Goal: Task Accomplishment & Management: Use online tool/utility

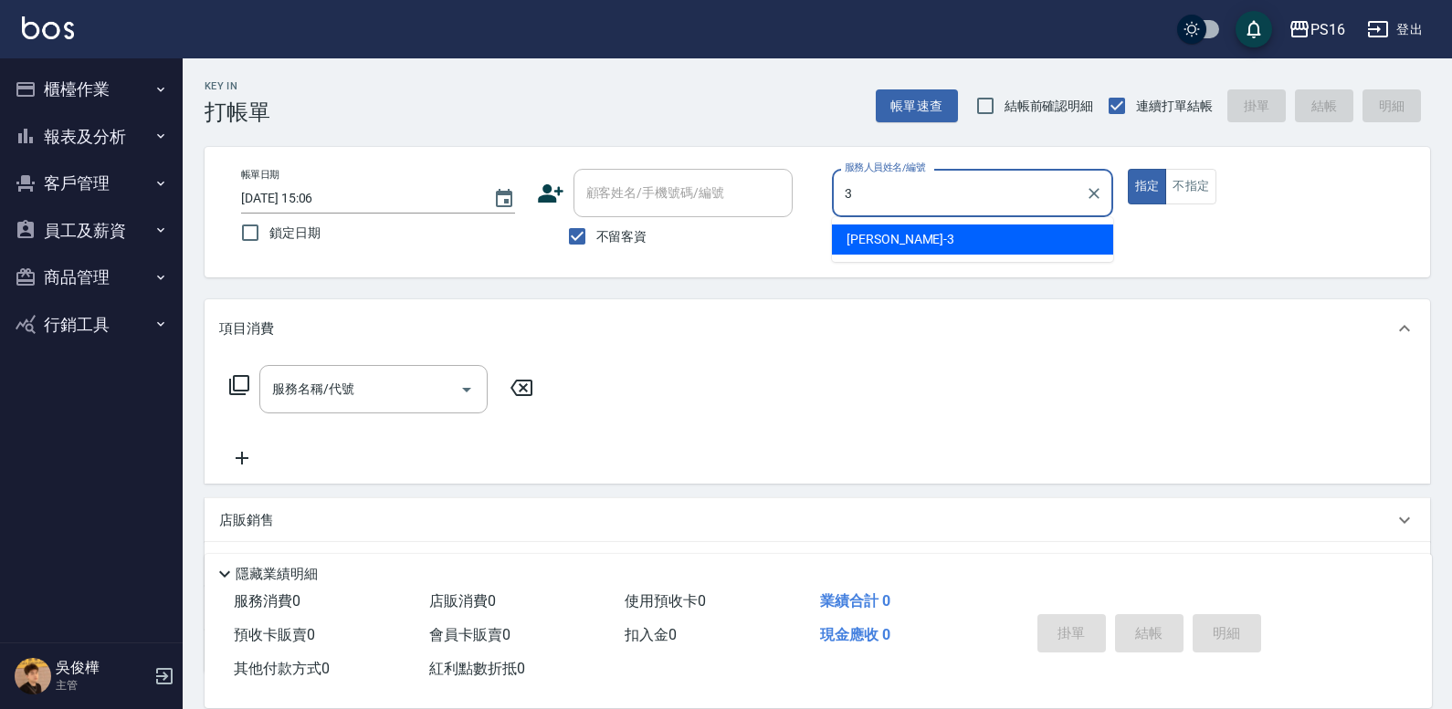
type input "[PERSON_NAME]-3"
type button "true"
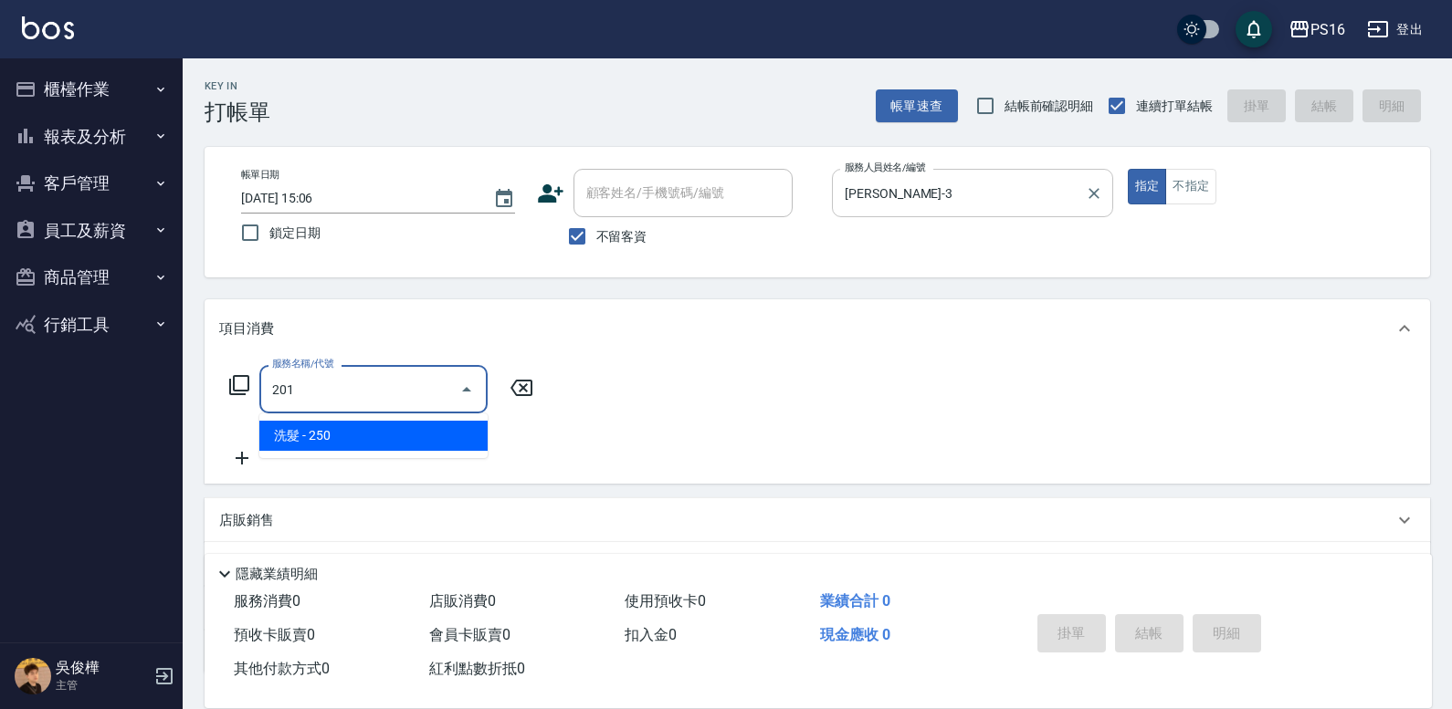
type input "洗髮(201)"
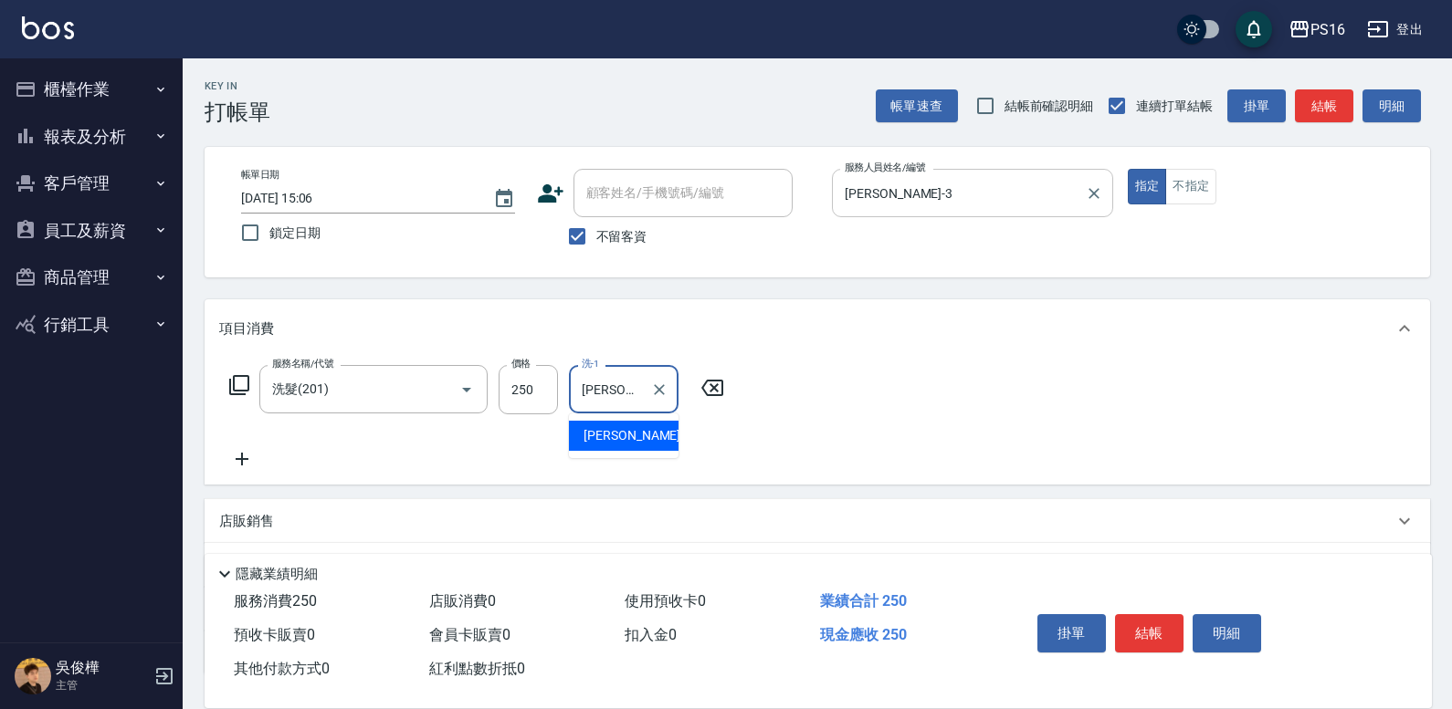
type input "[PERSON_NAME]-3"
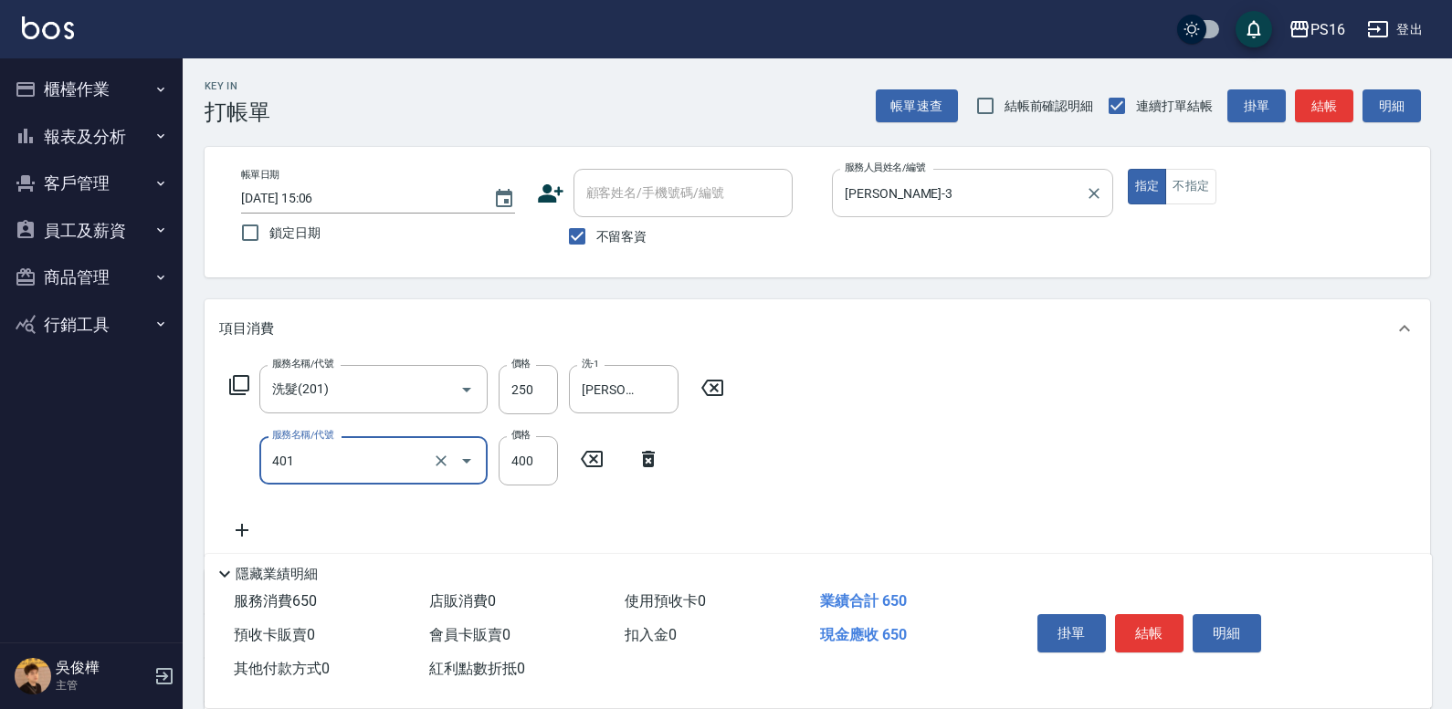
type input "剪髮(401)"
type input "150"
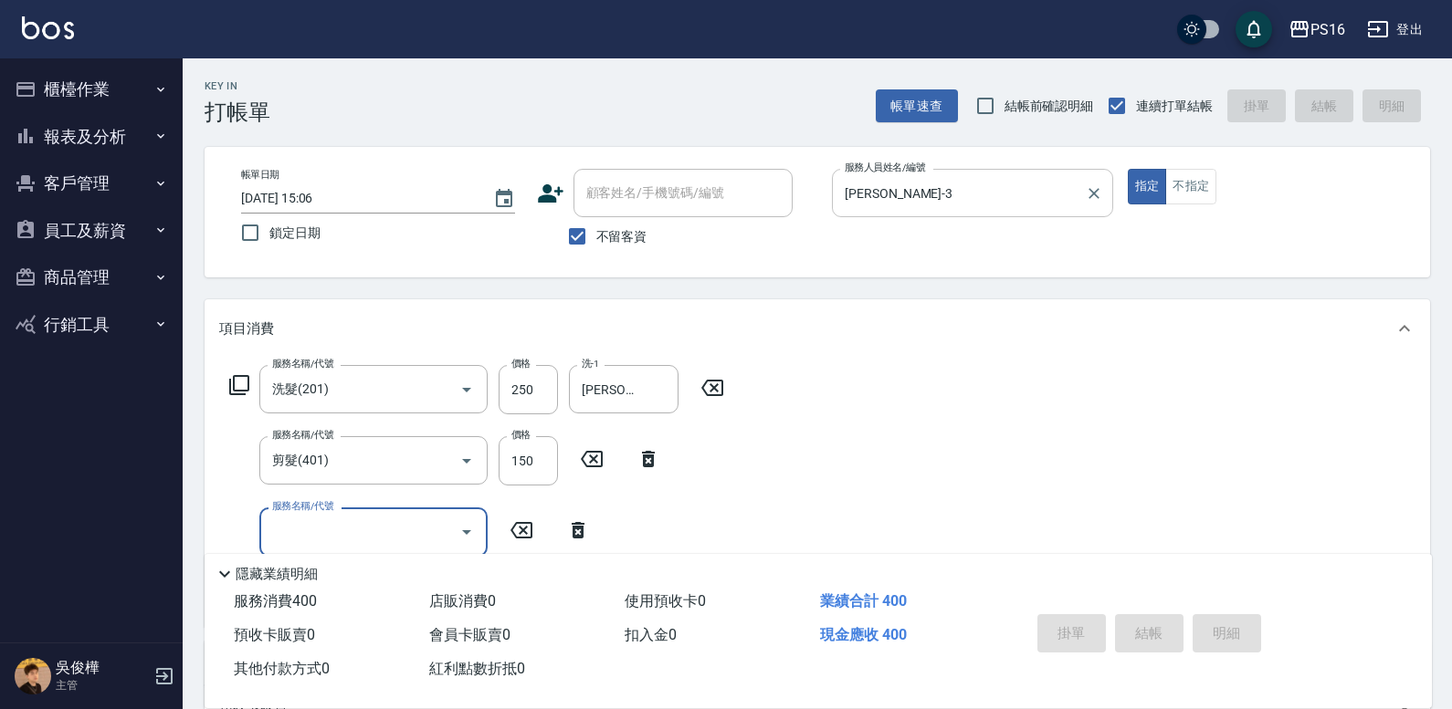
type input "[DATE] 15:07"
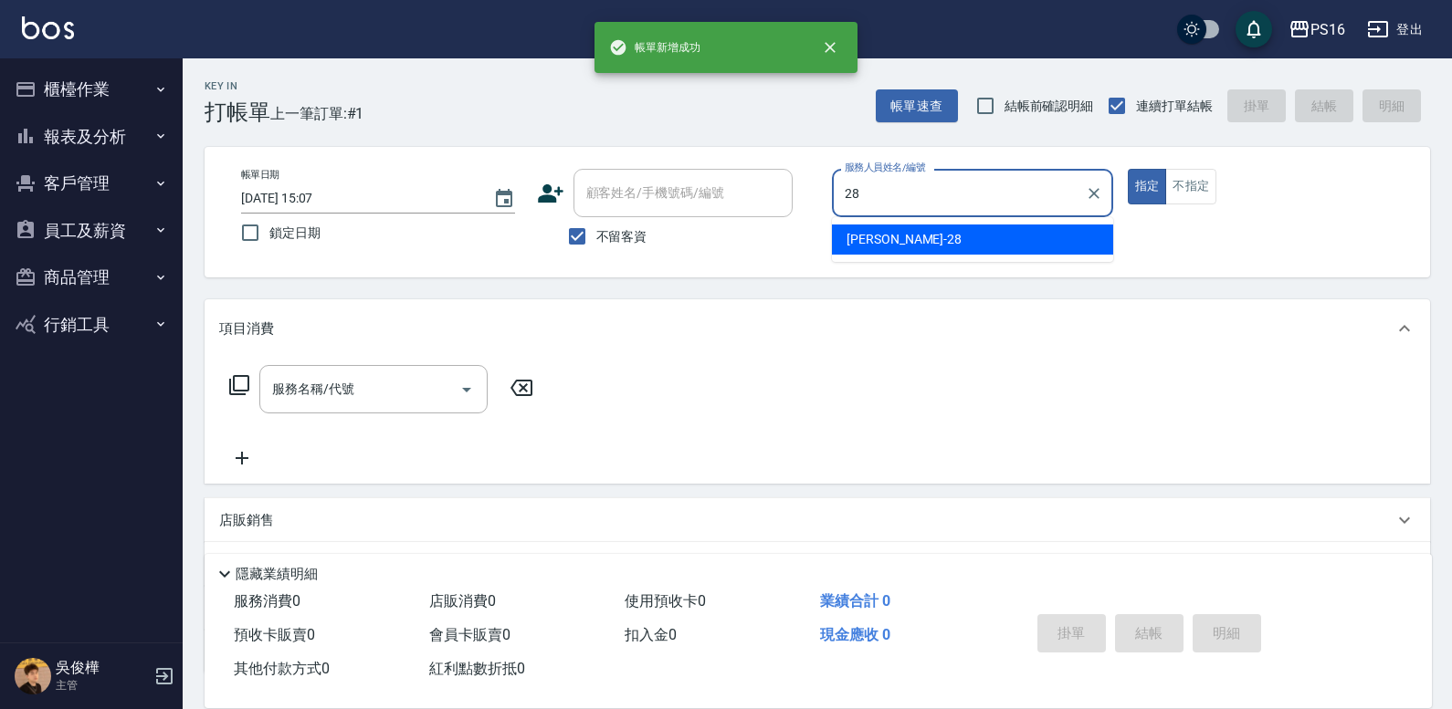
type input "[PERSON_NAME]-28"
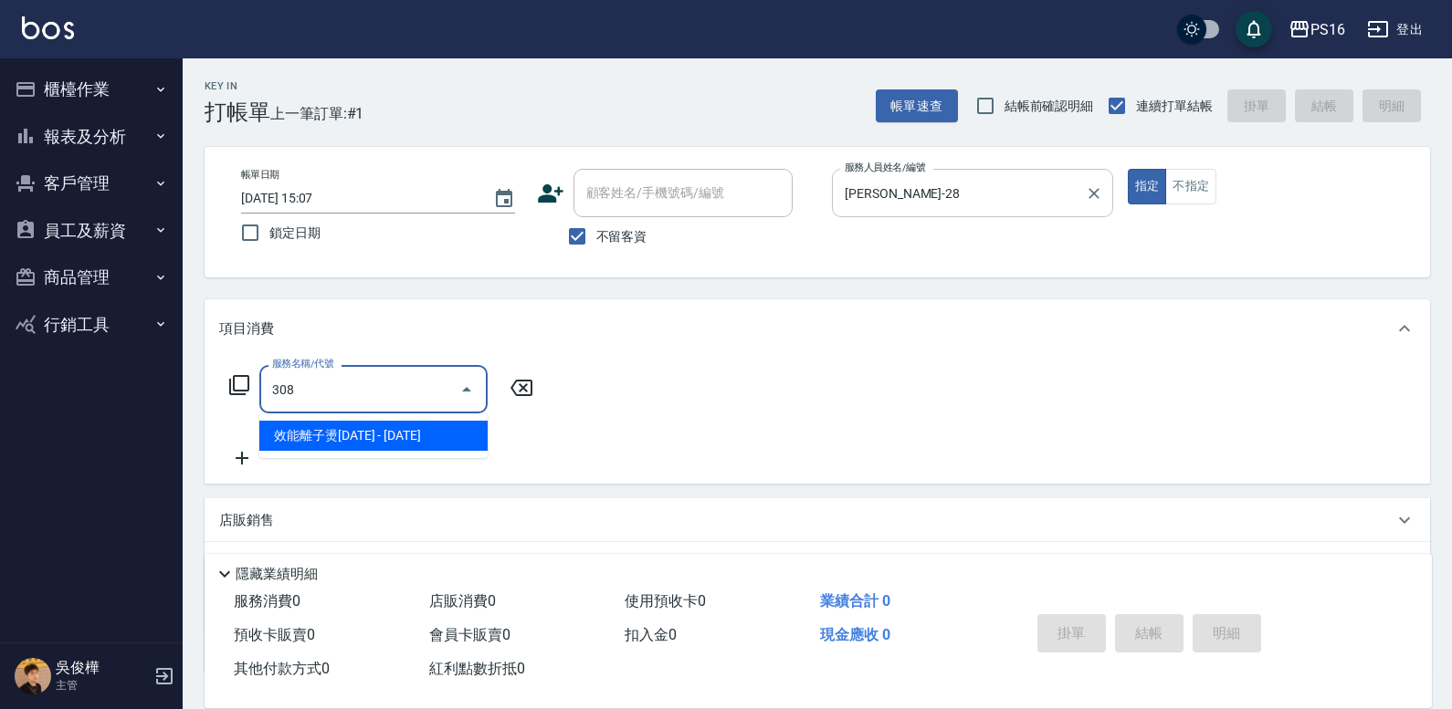
type input "效能離子燙1500(308)"
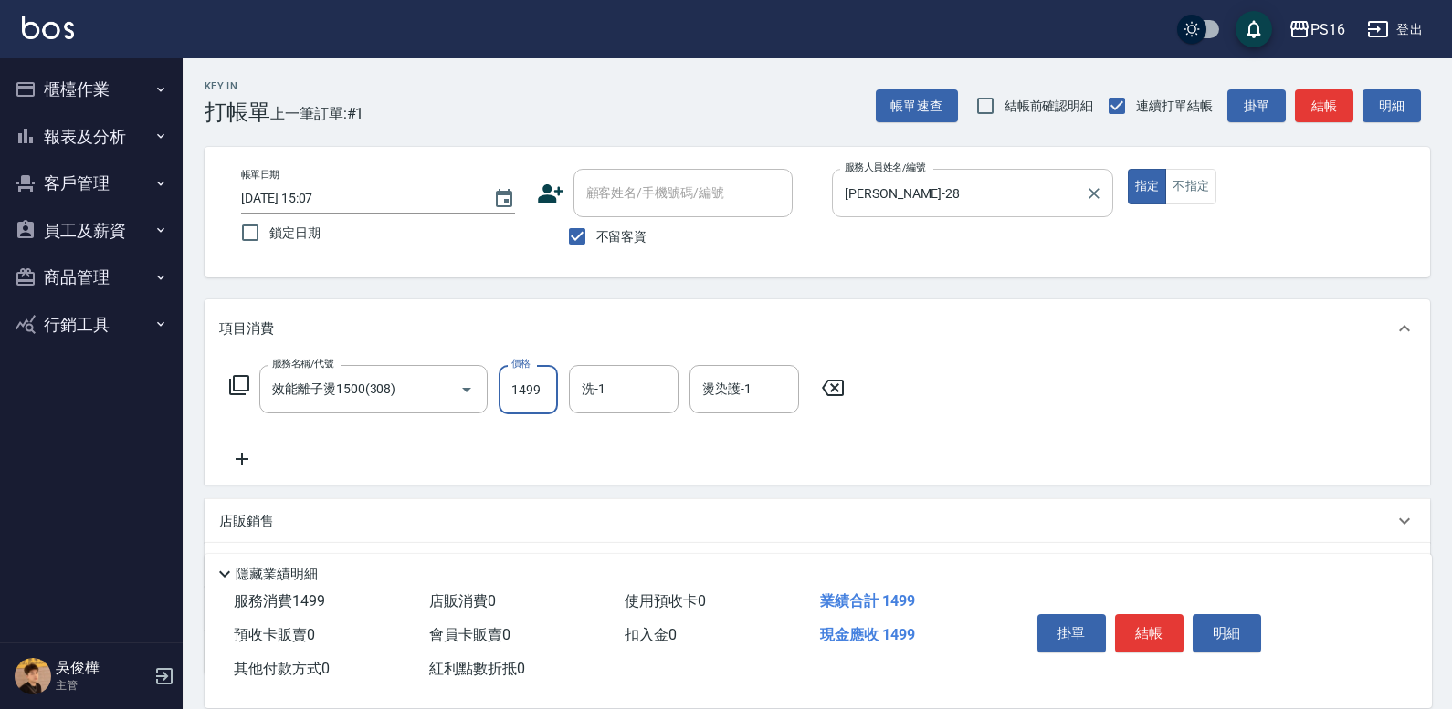
type input "1499"
type input "[PERSON_NAME]-28"
type input "8"
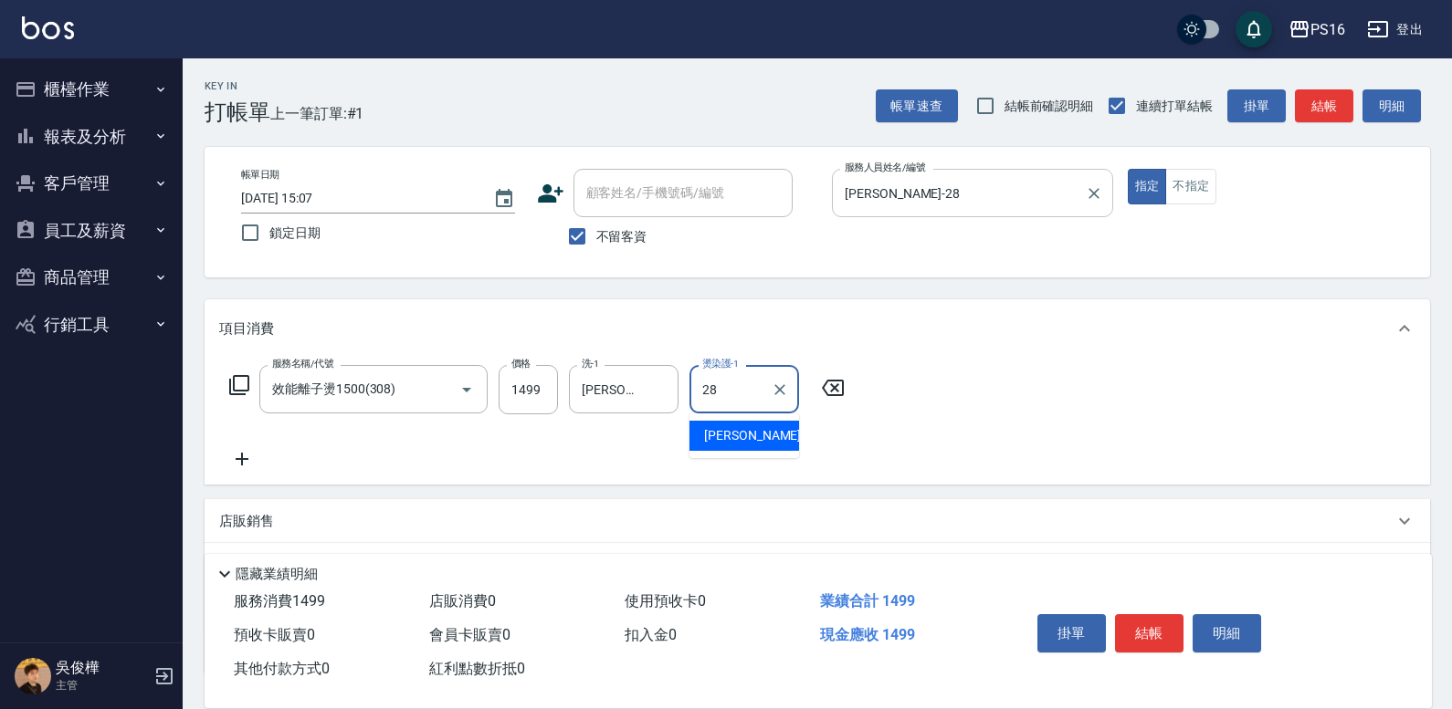
type input "[PERSON_NAME]-28"
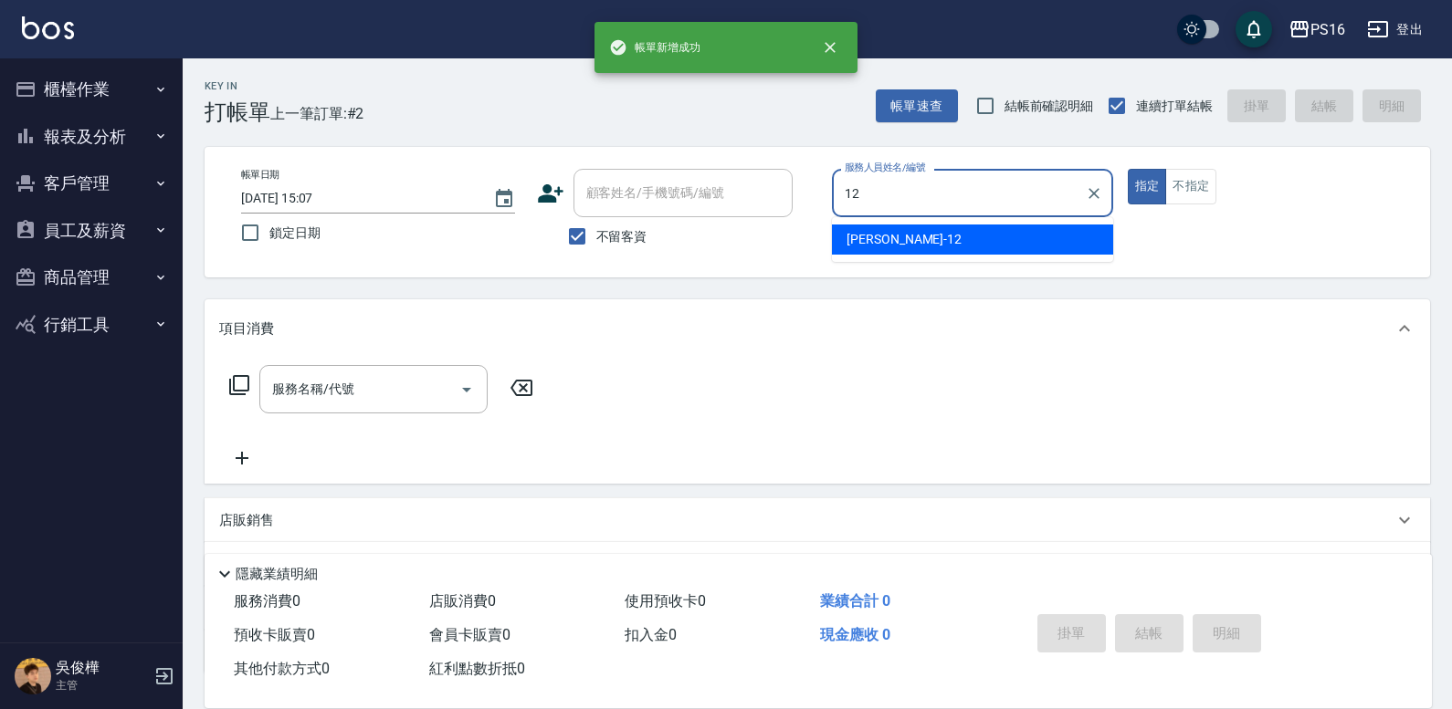
type input "[PERSON_NAME]-12"
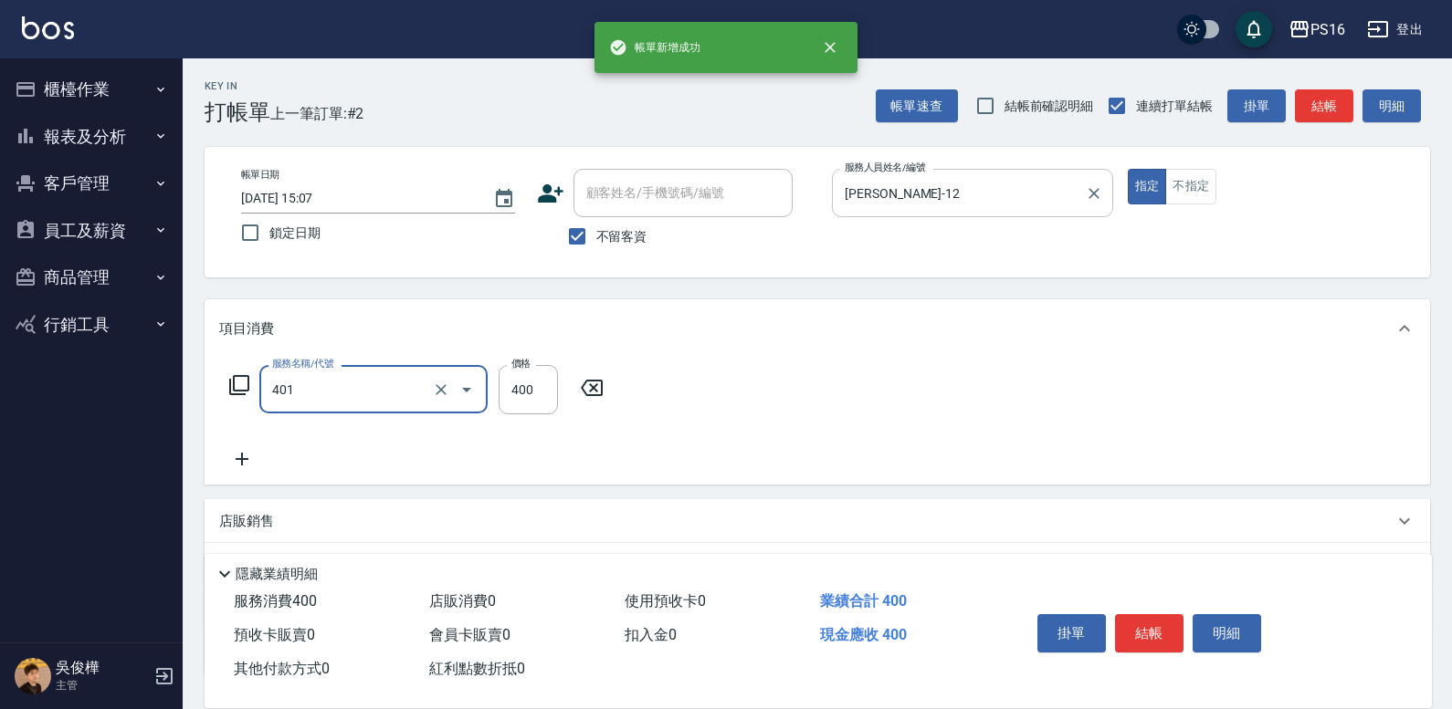
type input "剪髮(401)"
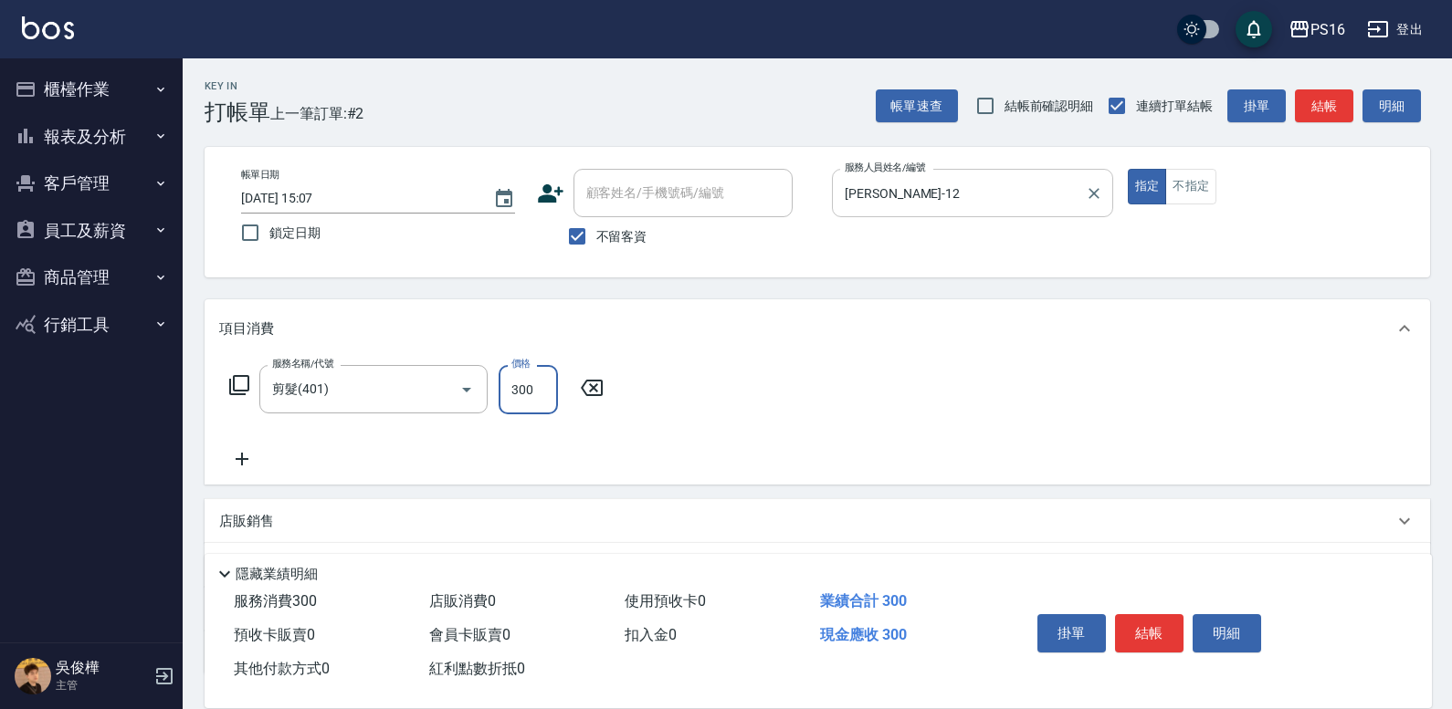
type input "300"
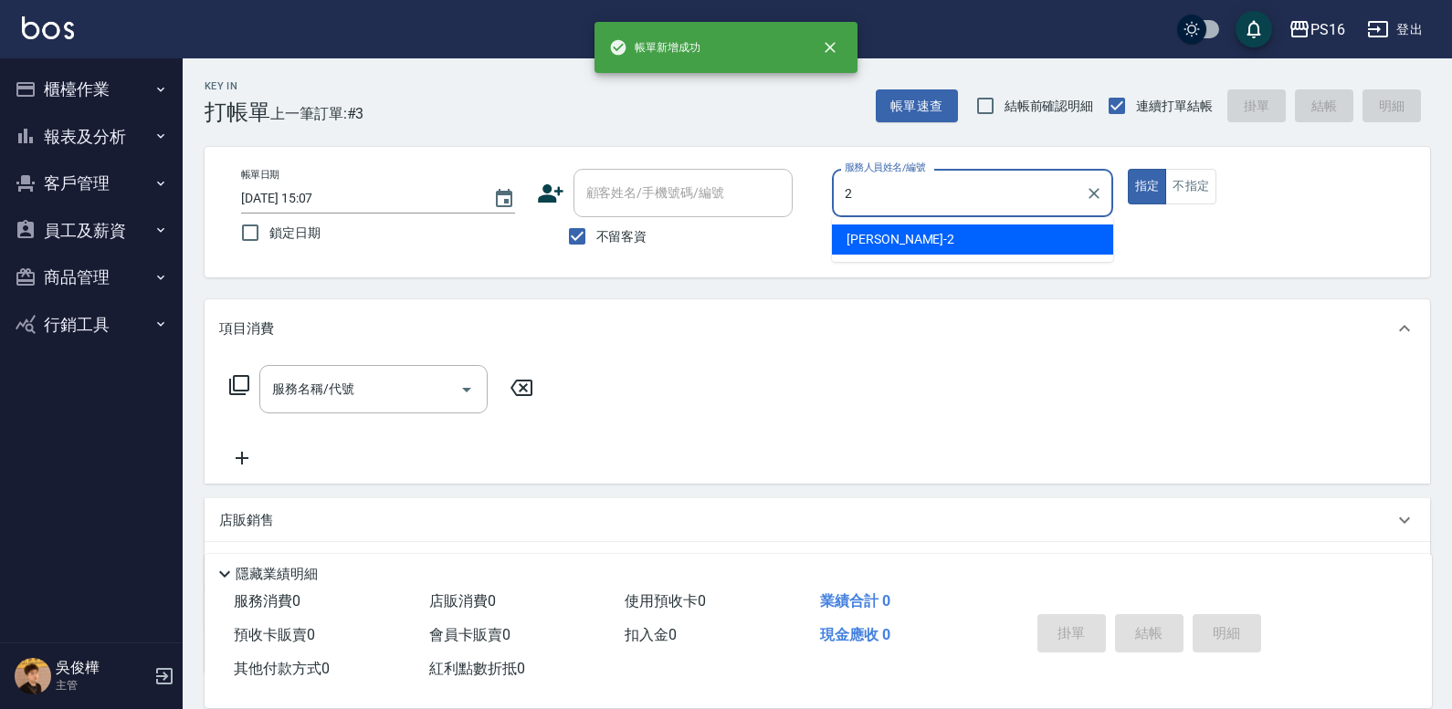
type input "[PERSON_NAME]-2"
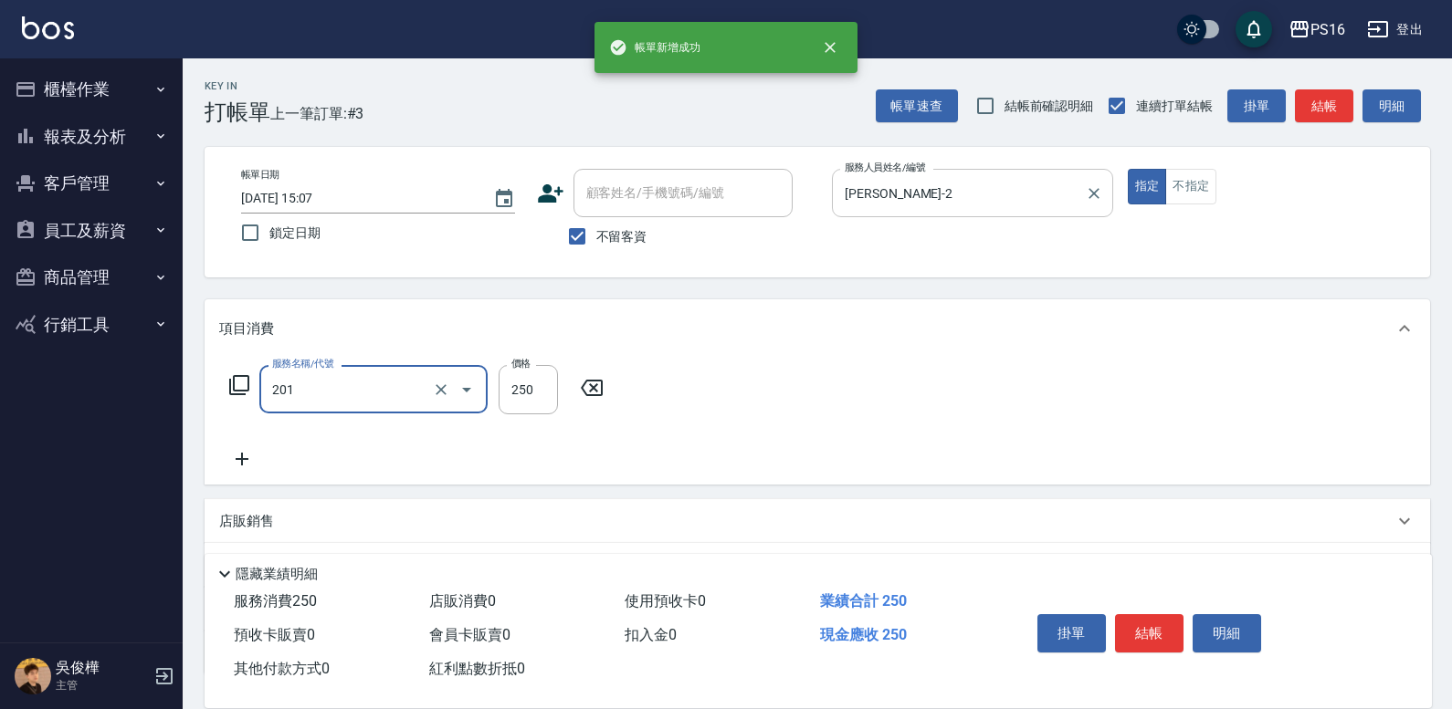
type input "洗髮(201)"
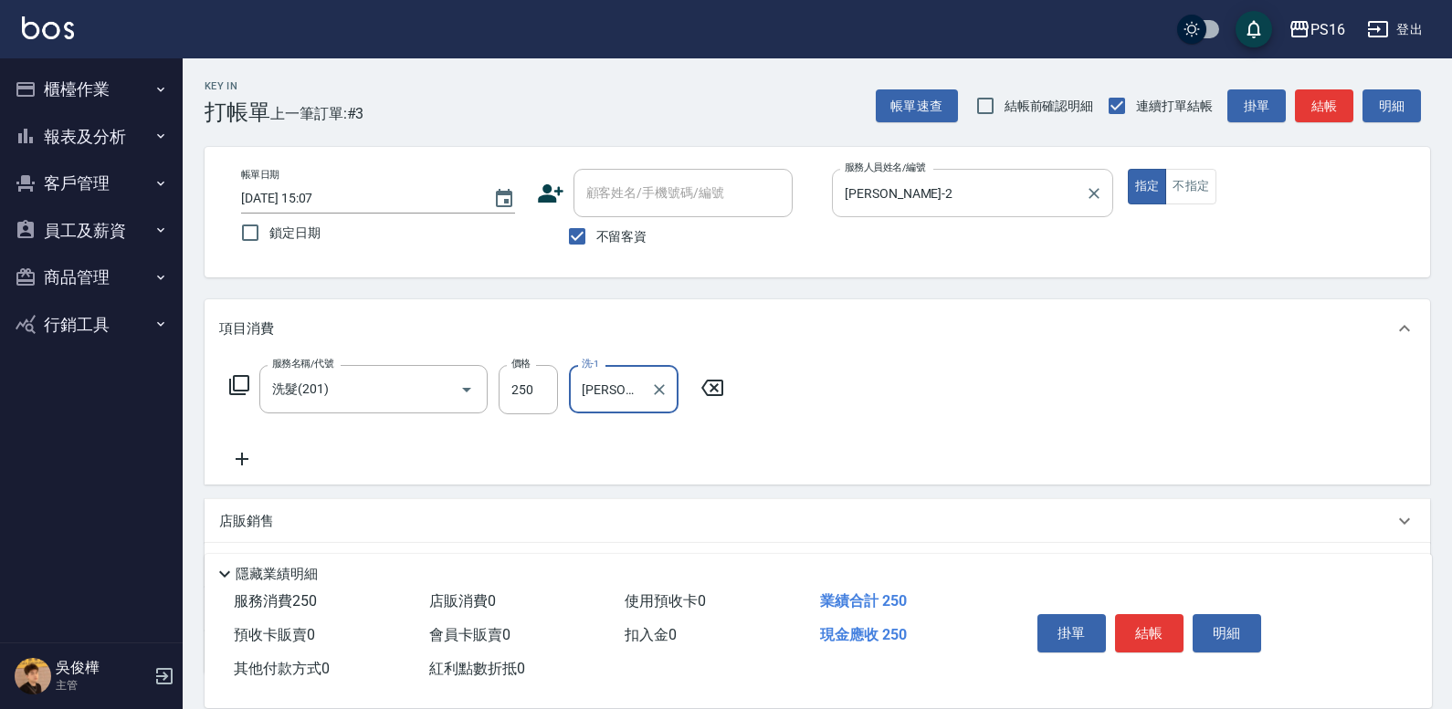
type input "[PERSON_NAME]-20"
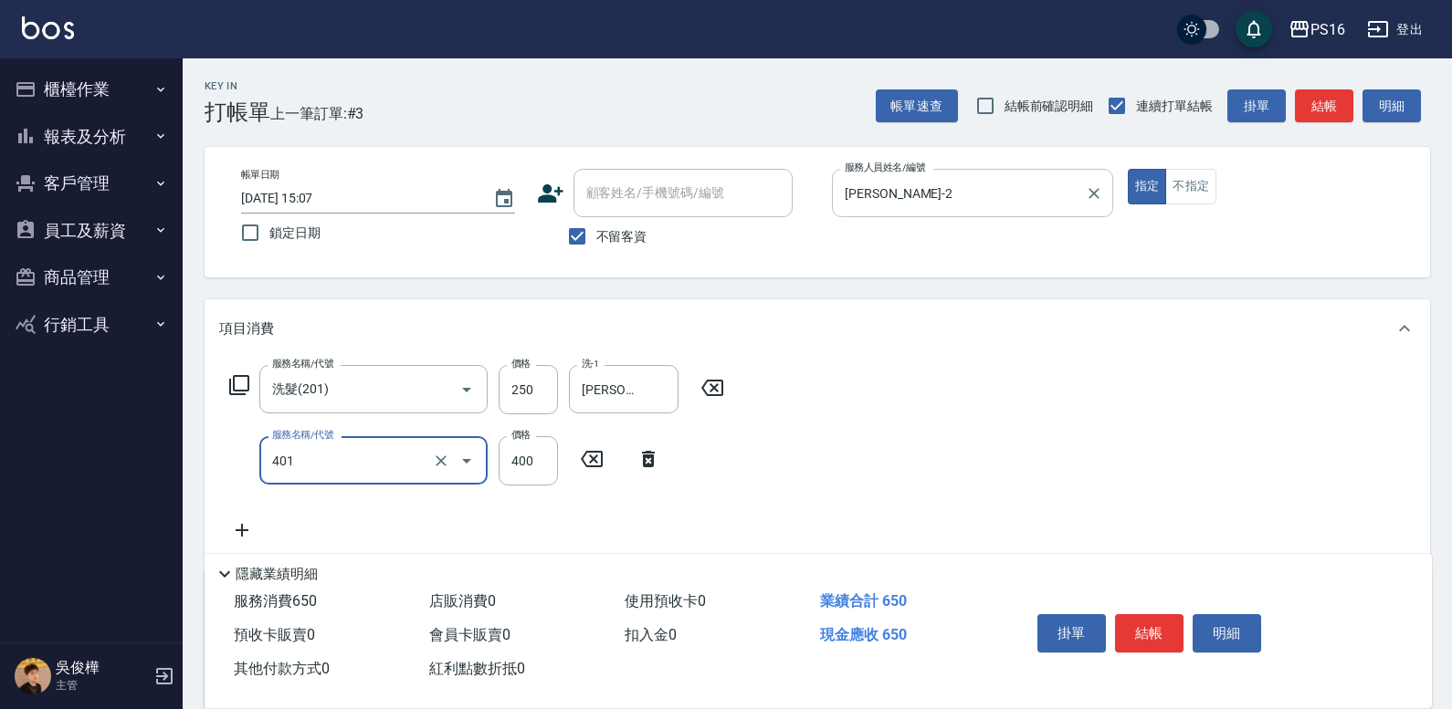
type input "剪髮(401)"
type input "200"
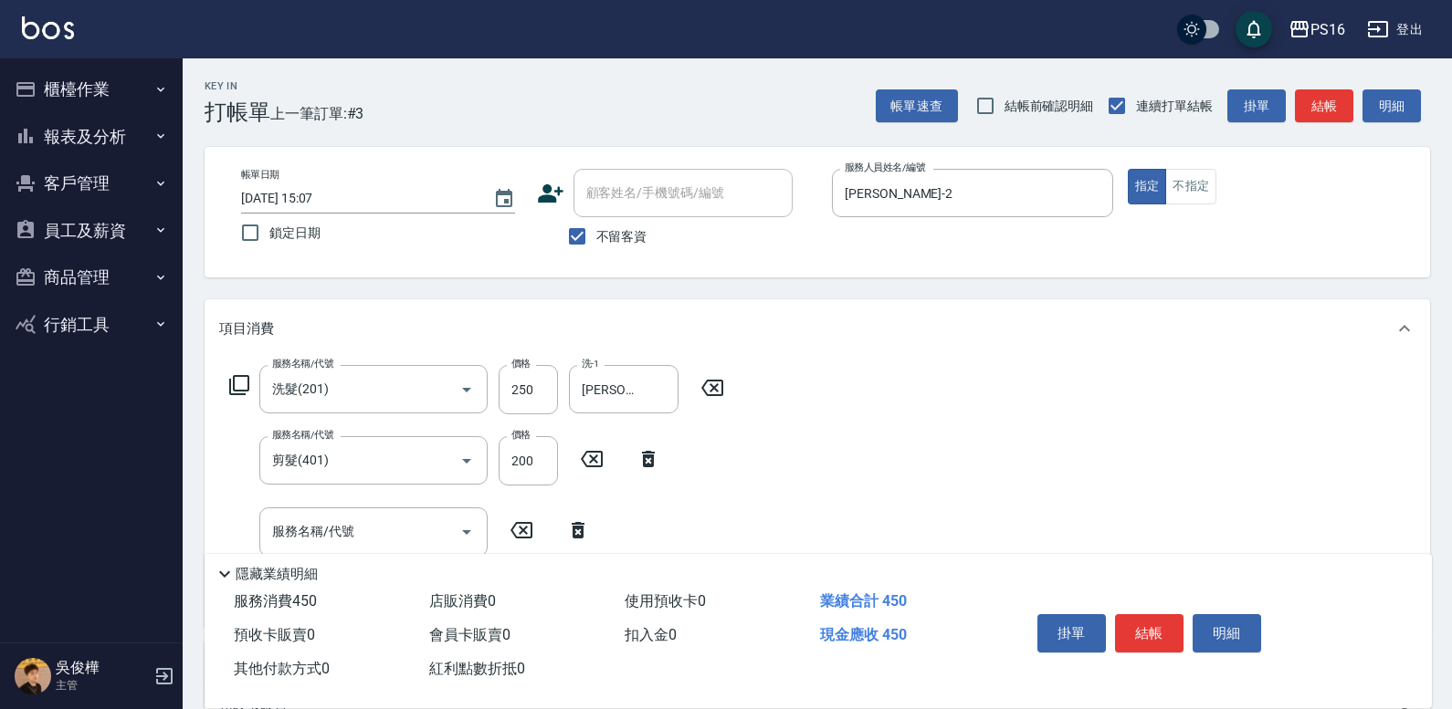
click at [903, 209] on div "帳單日期 [DATE] 15:07 鎖定日期 顧客姓名/手機號碼/編號 顧客姓名/手機號碼/編號 不留客資 服務人員姓名/編號 [PERSON_NAME]-2…" at bounding box center [816, 212] width 1181 height 87
click at [903, 206] on div "帳單日期 [DATE] 15:07 鎖定日期 顧客姓名/手機號碼/編號 顧客姓名/手機號碼/編號 不留客資 服務人員姓名/編號 [PERSON_NAME]-2…" at bounding box center [816, 212] width 1181 height 87
click at [903, 188] on button "不指定" at bounding box center [1190, 187] width 51 height 36
type button "false"
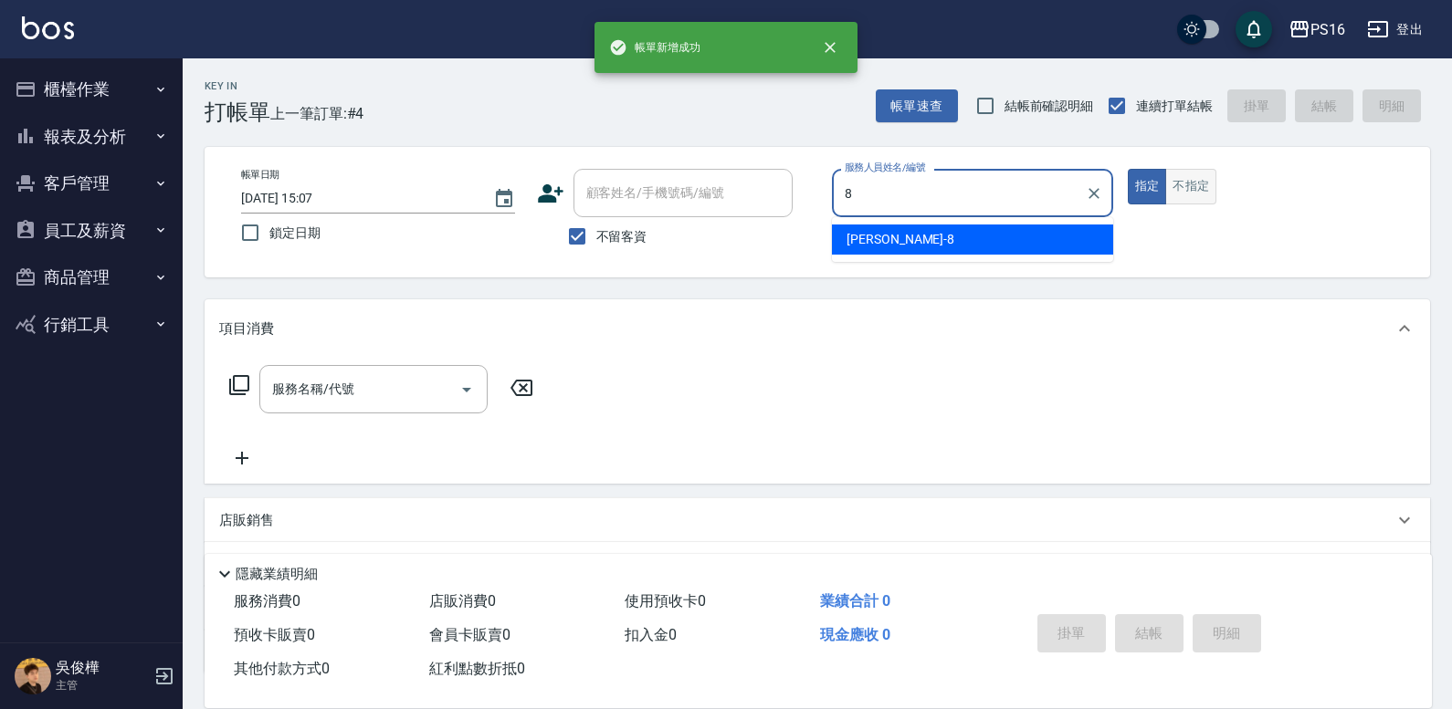
type input "[PERSON_NAME]-8"
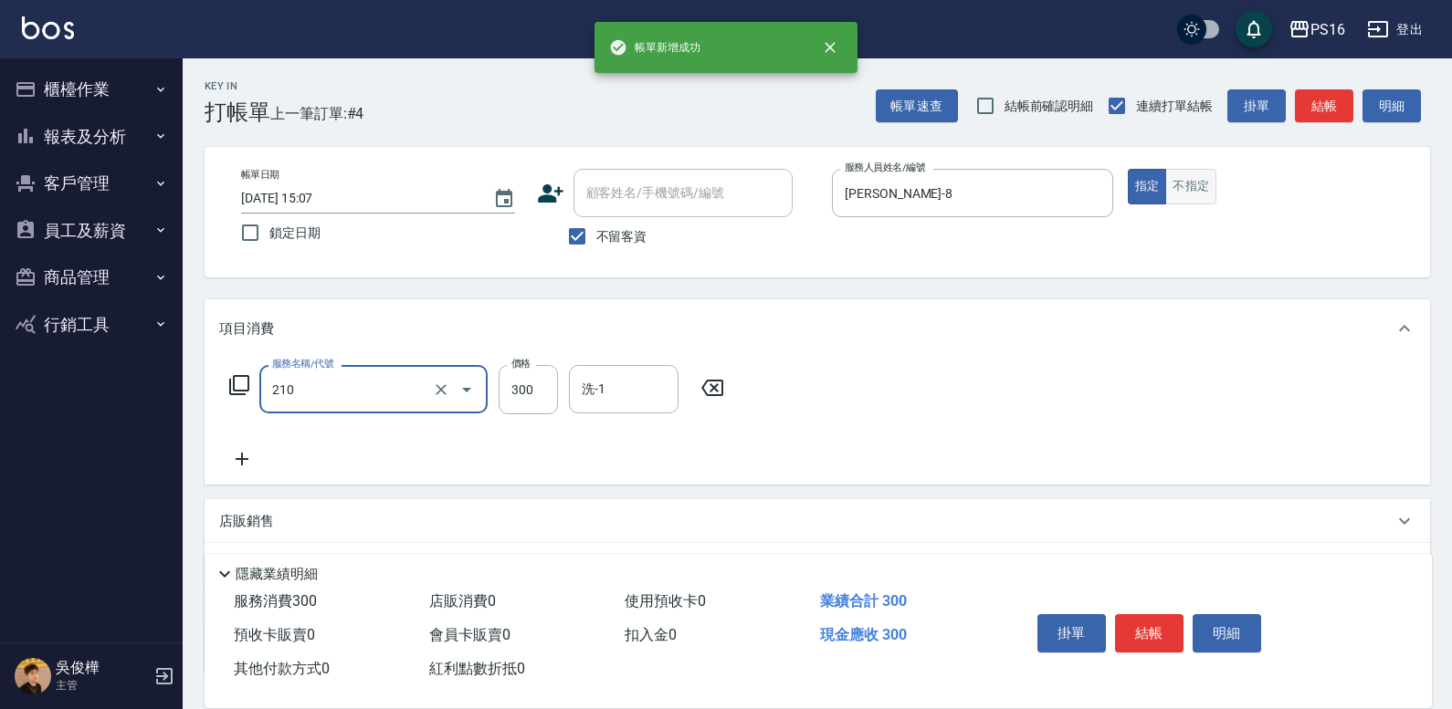
type input "歐娜洗髮精(210)"
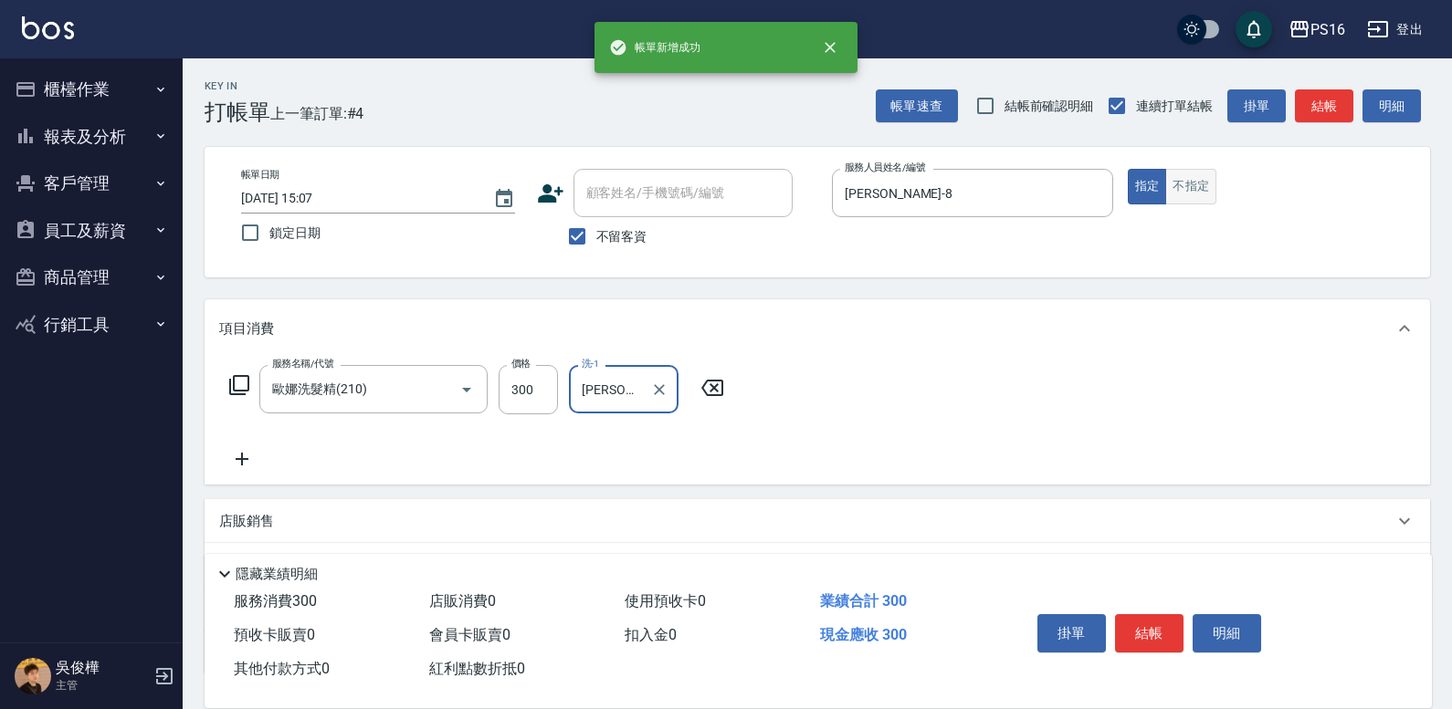
type input "[PERSON_NAME]-24"
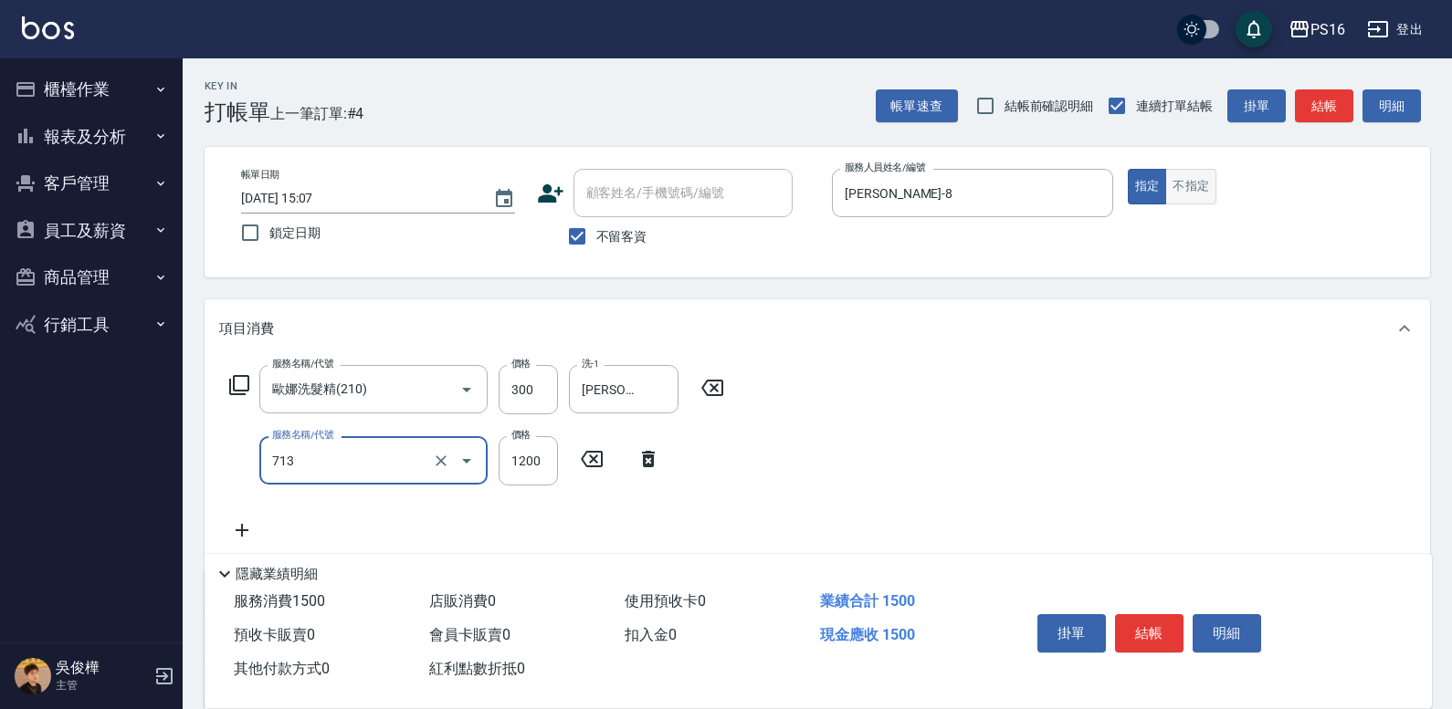
type input "水樣結構式1200(713)"
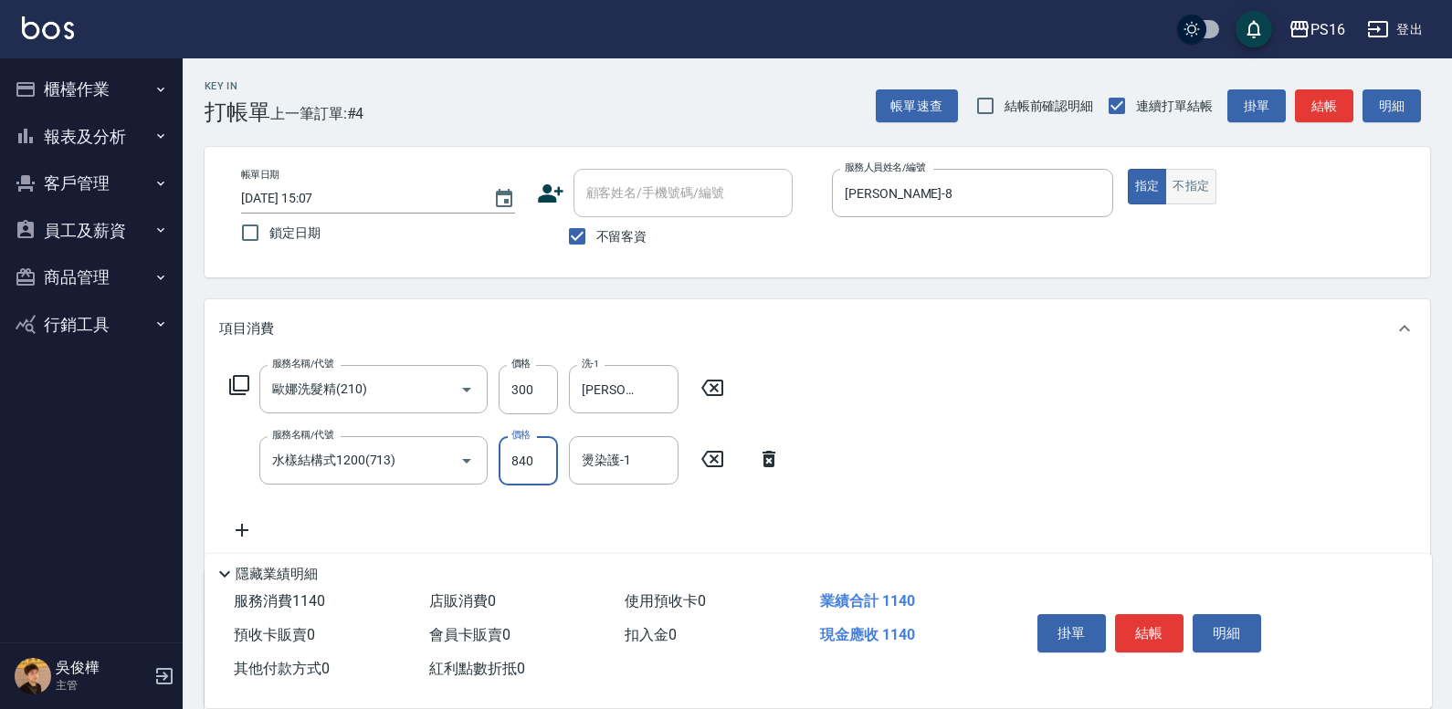
type input "840"
type input "[PERSON_NAME]-24"
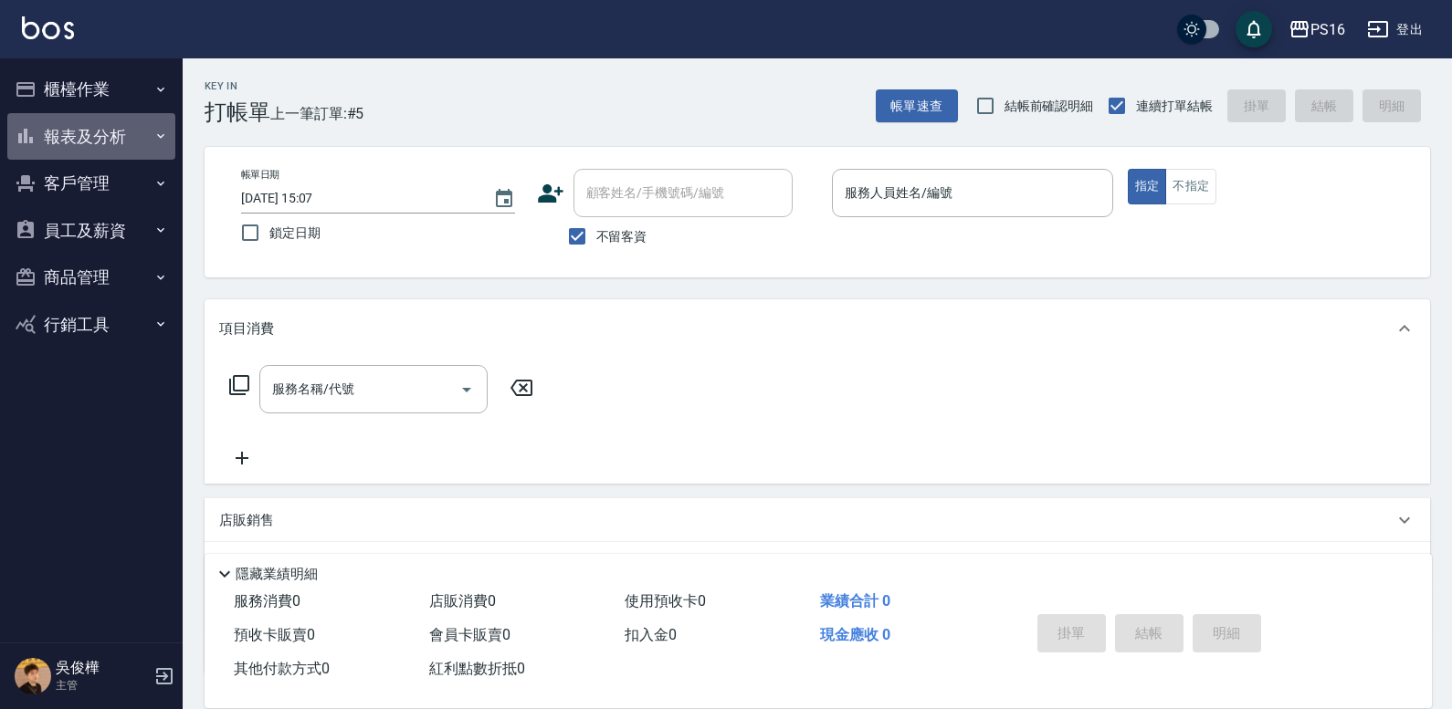
click at [126, 133] on button "報表及分析" at bounding box center [91, 136] width 168 height 47
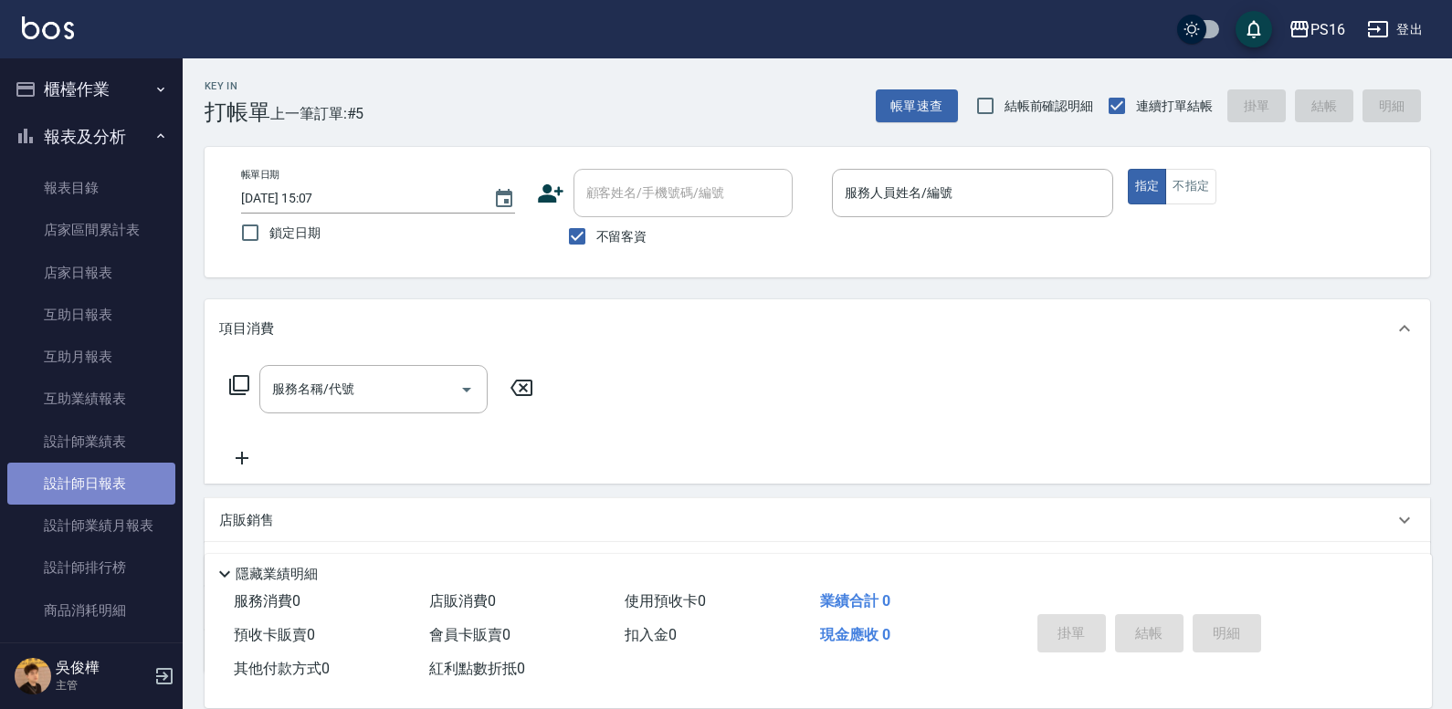
click at [122, 474] on link "設計師日報表" at bounding box center [91, 484] width 168 height 42
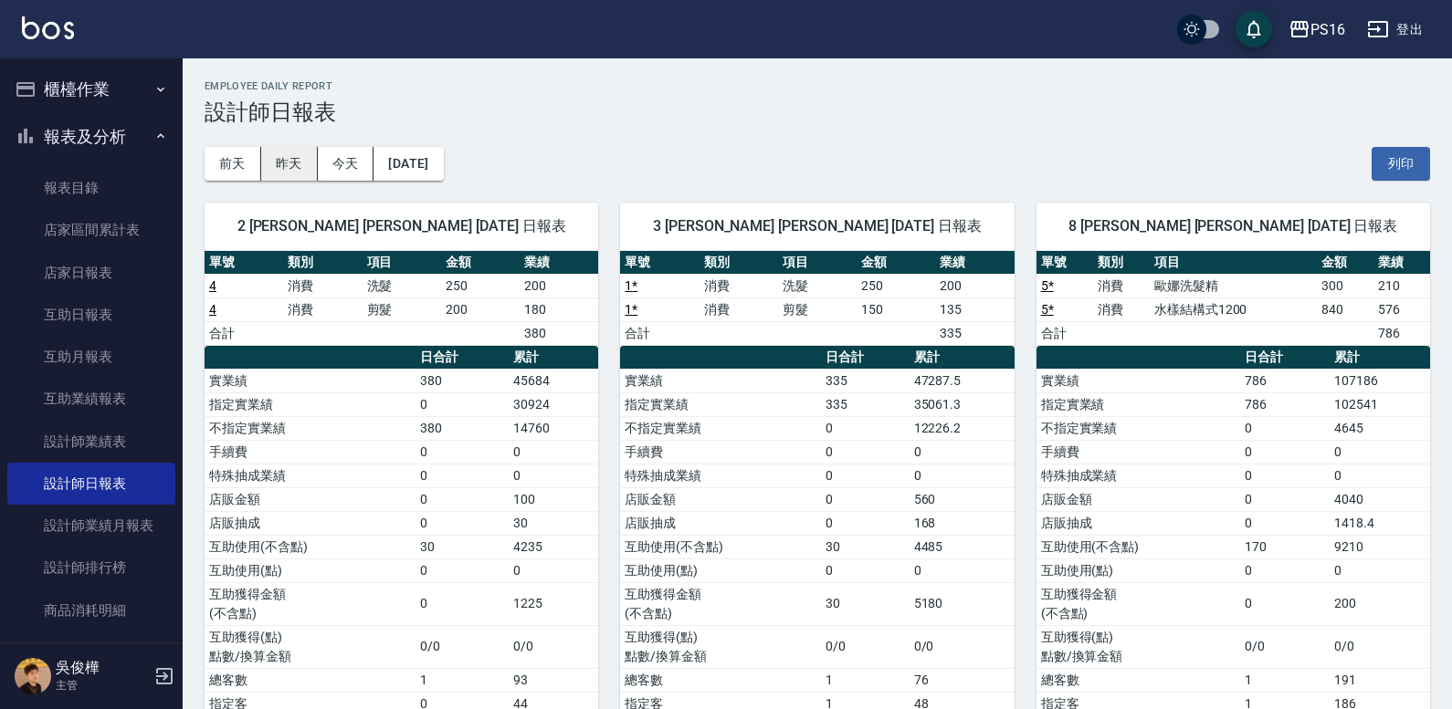
click at [293, 158] on button "昨天" at bounding box center [289, 164] width 57 height 34
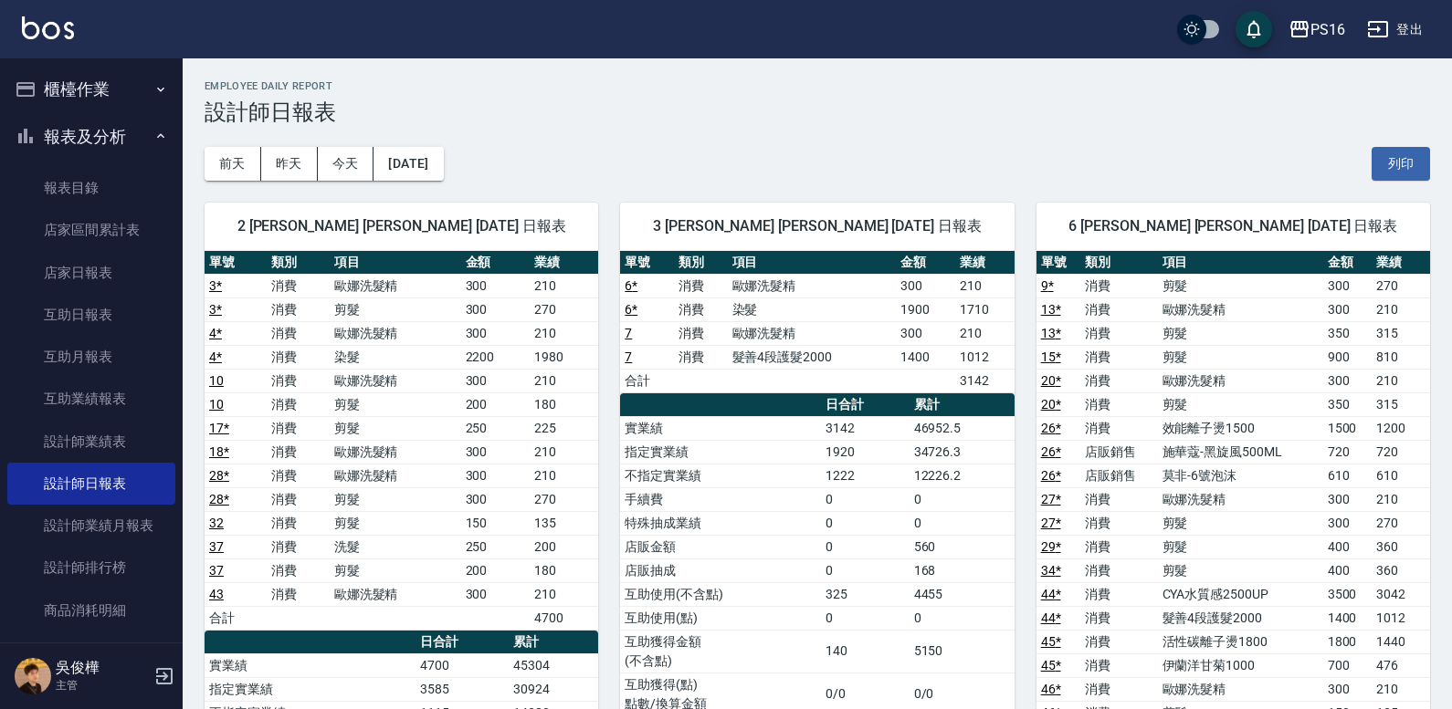
click at [43, 26] on img at bounding box center [48, 27] width 52 height 23
